Goal: Information Seeking & Learning: Learn about a topic

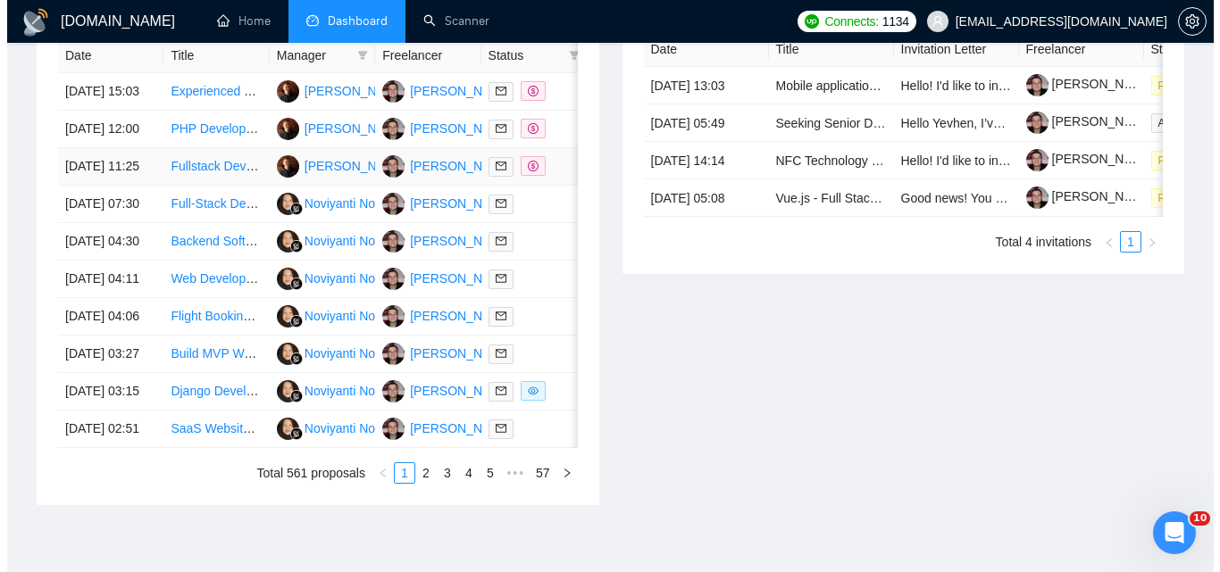
scroll to position [741, 0]
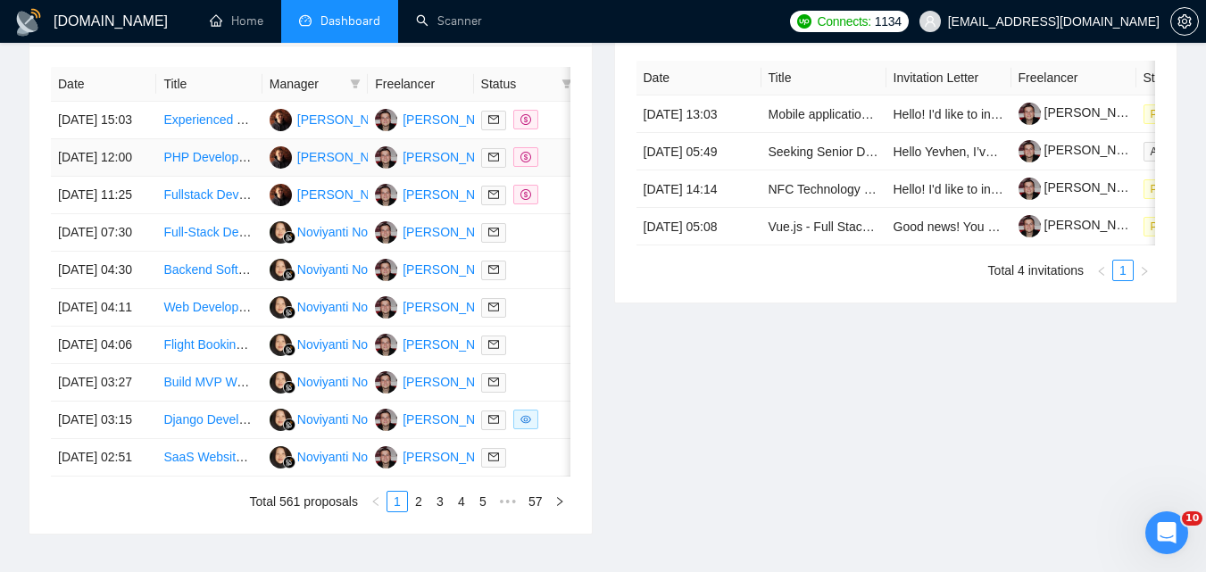
click at [150, 177] on td "30 Aug, 2025 12:00" at bounding box center [103, 158] width 105 height 38
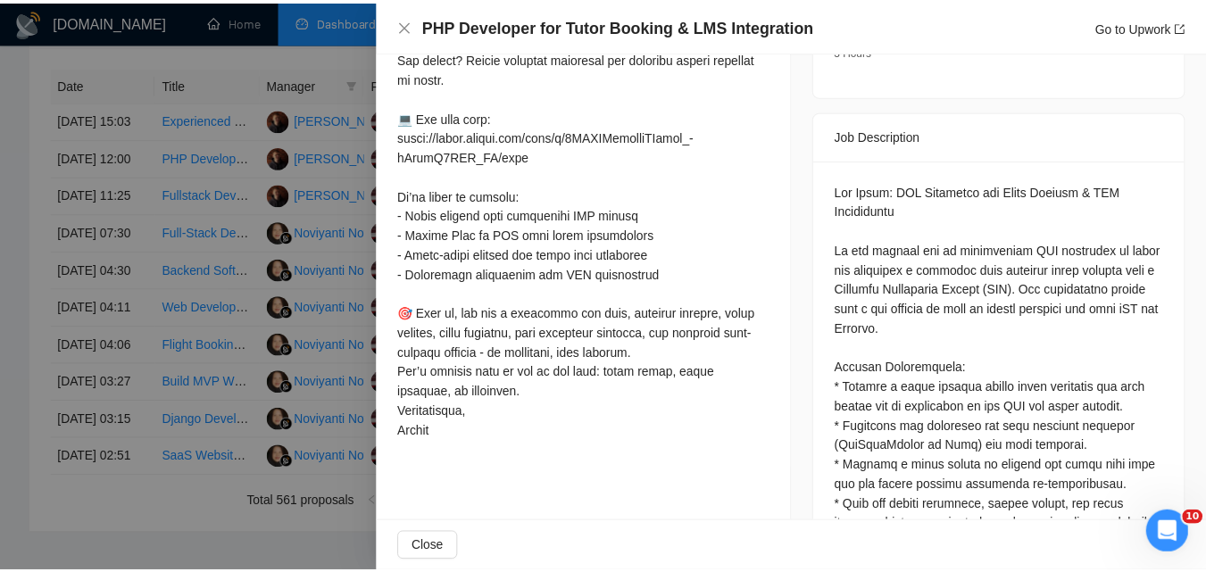
scroll to position [714, 0]
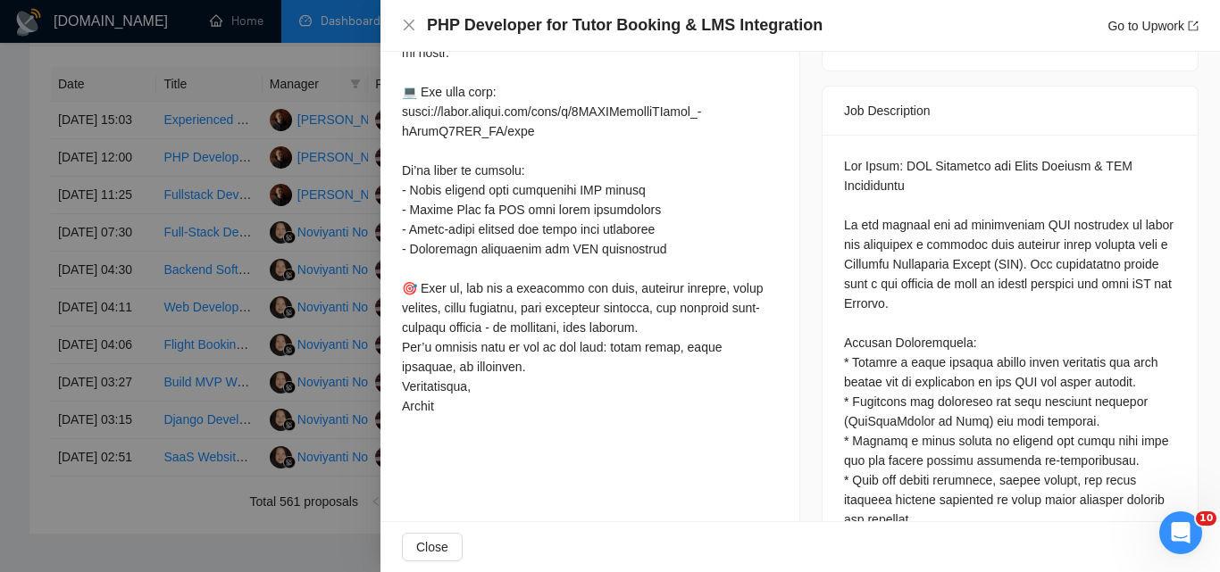
click at [404, 34] on div "PHP Developer for Tutor Booking & LMS Integration Go to Upwork" at bounding box center [800, 25] width 796 height 22
click at [414, 26] on icon "close" at bounding box center [409, 25] width 14 height 14
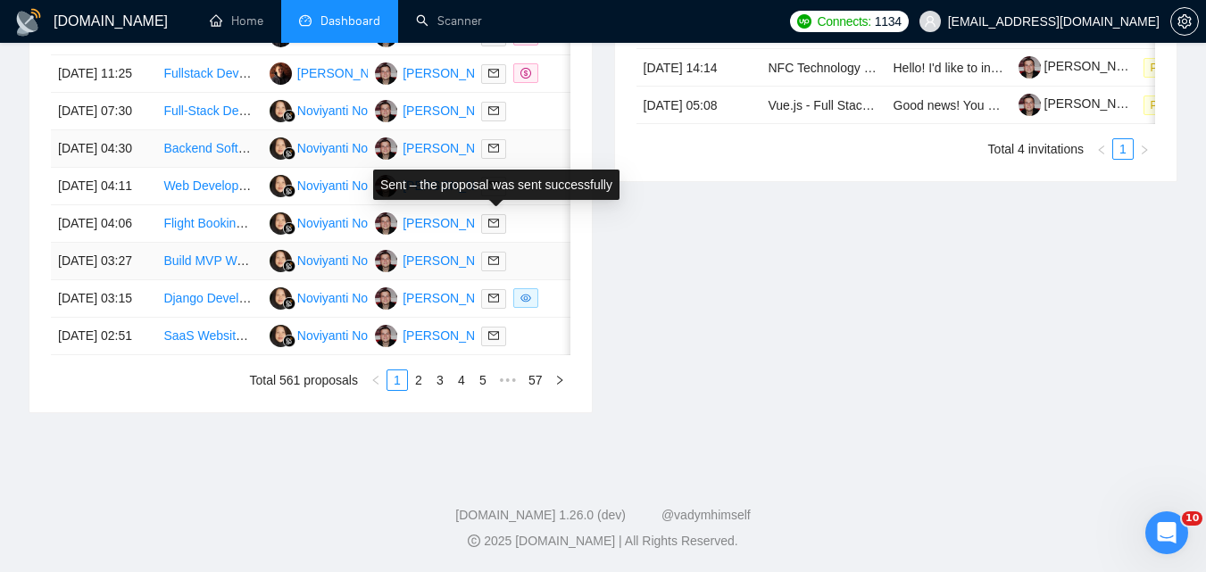
scroll to position [920, 0]
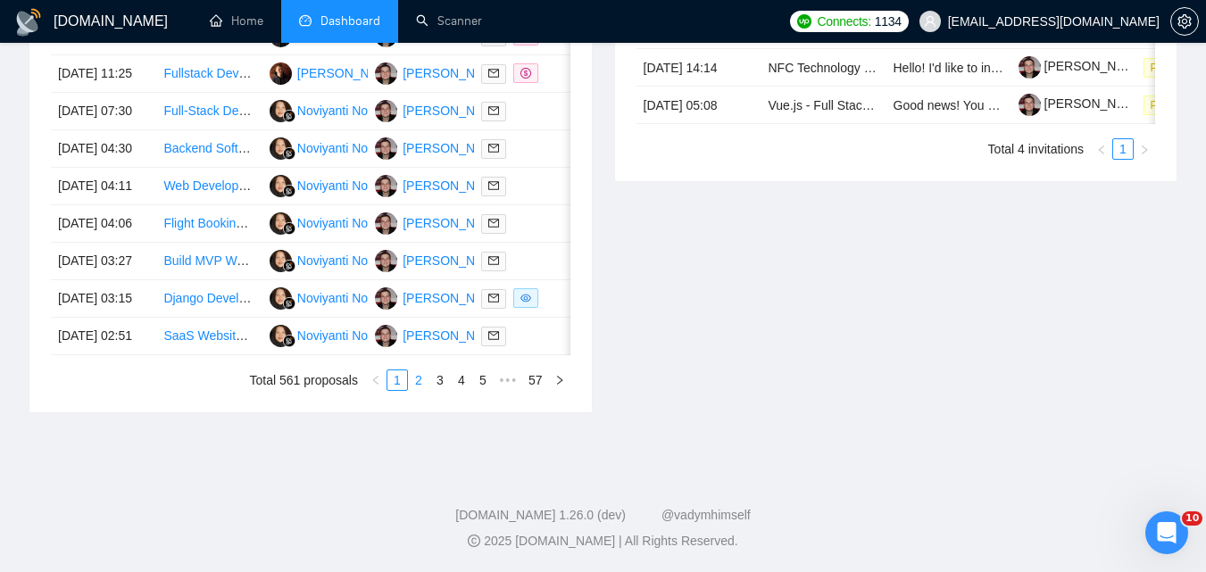
click at [421, 390] on link "2" at bounding box center [419, 381] width 20 height 20
click at [400, 375] on link "1" at bounding box center [398, 381] width 20 height 20
click at [421, 376] on link "2" at bounding box center [419, 381] width 20 height 20
click at [389, 380] on link "1" at bounding box center [398, 381] width 20 height 20
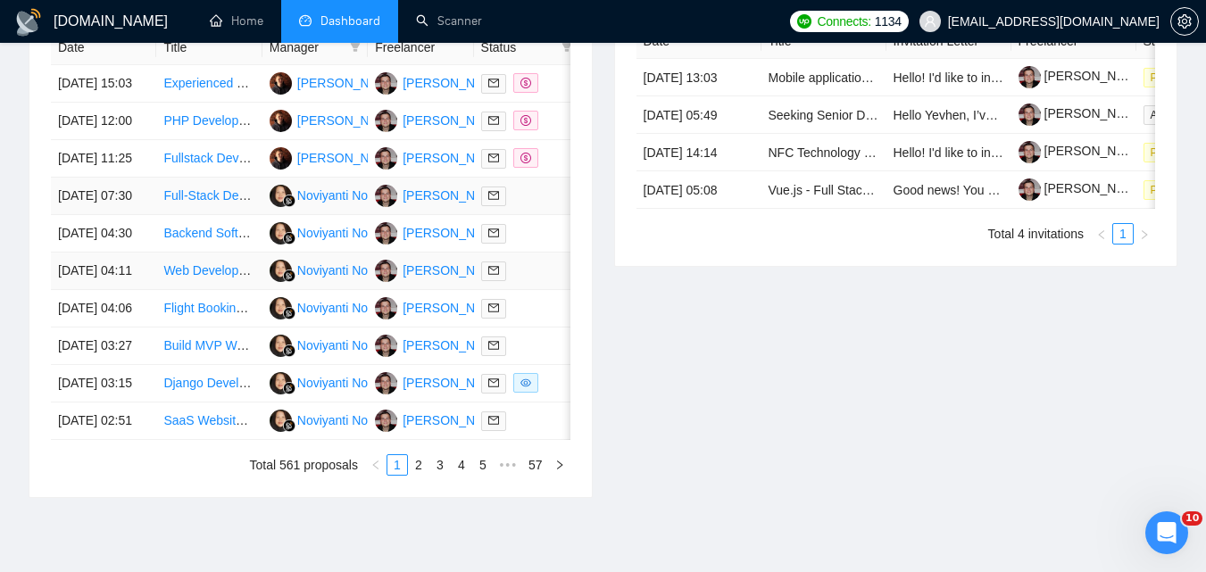
scroll to position [867, 0]
